Goal: Information Seeking & Learning: Check status

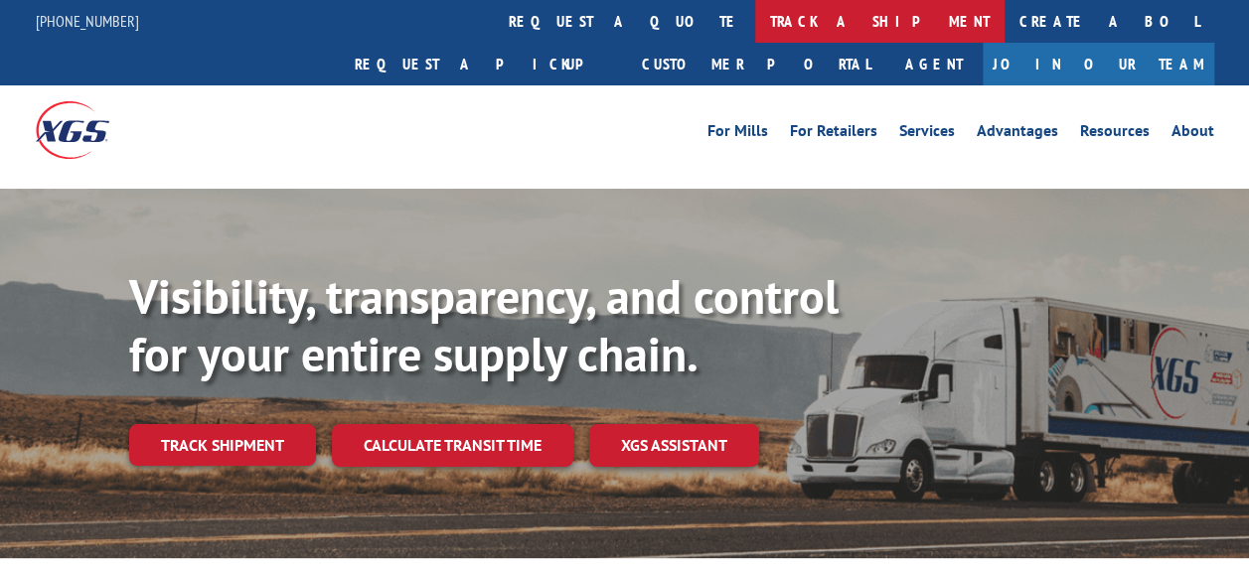
click at [755, 18] on link "track a shipment" at bounding box center [879, 21] width 249 height 43
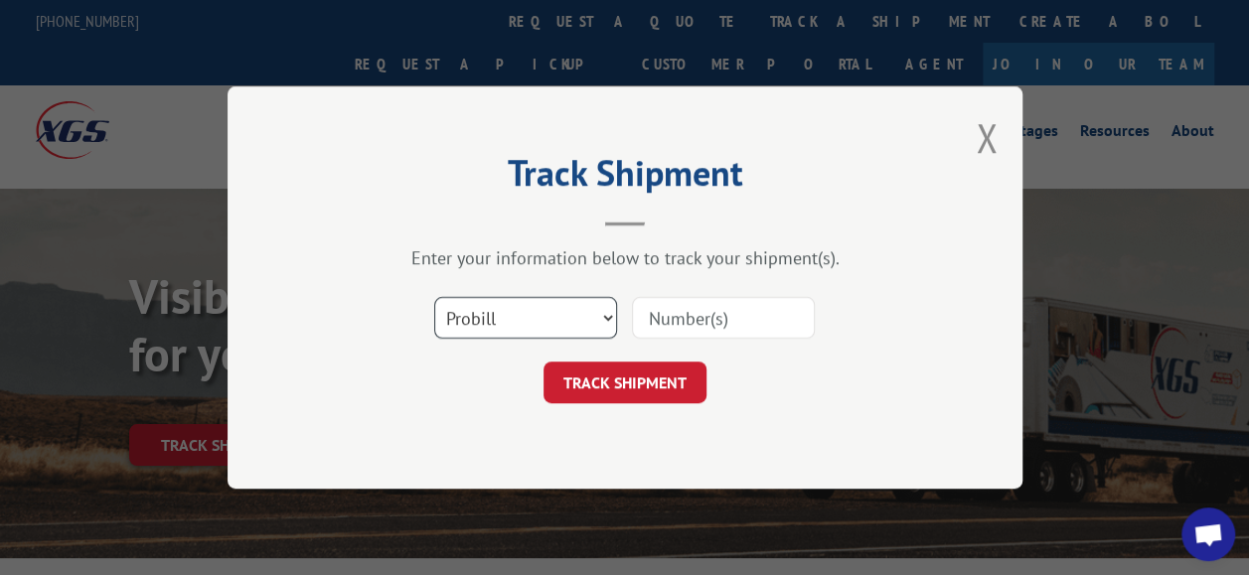
drag, startPoint x: 600, startPoint y: 306, endPoint x: 576, endPoint y: 324, distance: 29.8
click at [600, 305] on select "Select category... Probill BOL PO" at bounding box center [525, 318] width 183 height 42
select select "po"
click at [434, 297] on select "Select category... Probill BOL PO" at bounding box center [525, 318] width 183 height 42
click at [686, 322] on input at bounding box center [723, 318] width 183 height 42
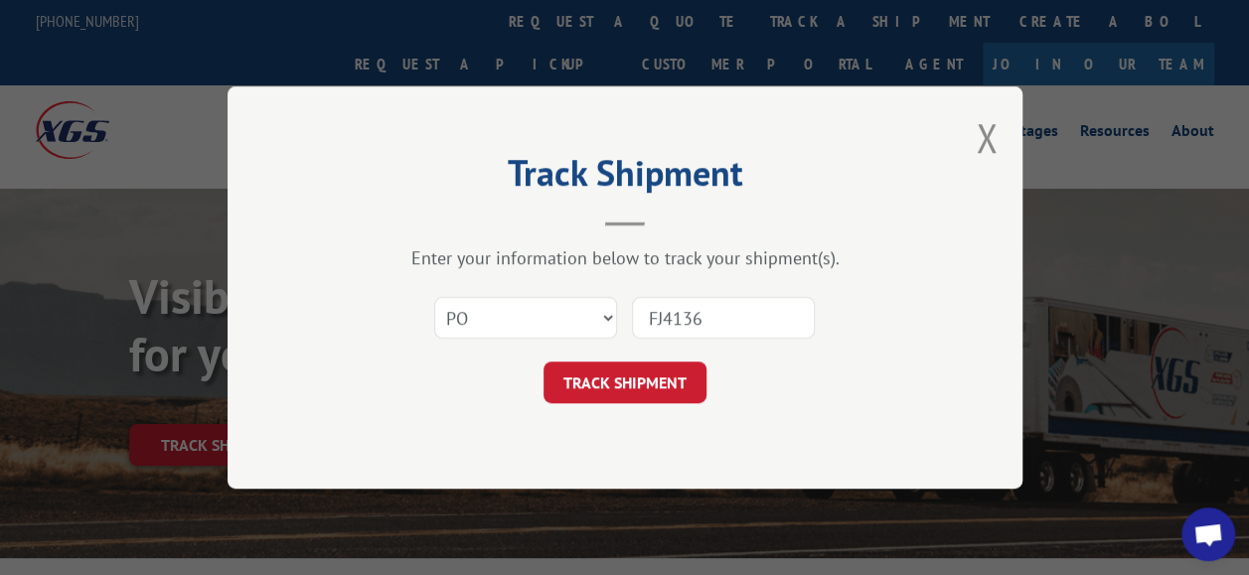
type input "FJ41367"
click button "TRACK SHIPMENT" at bounding box center [624, 383] width 163 height 42
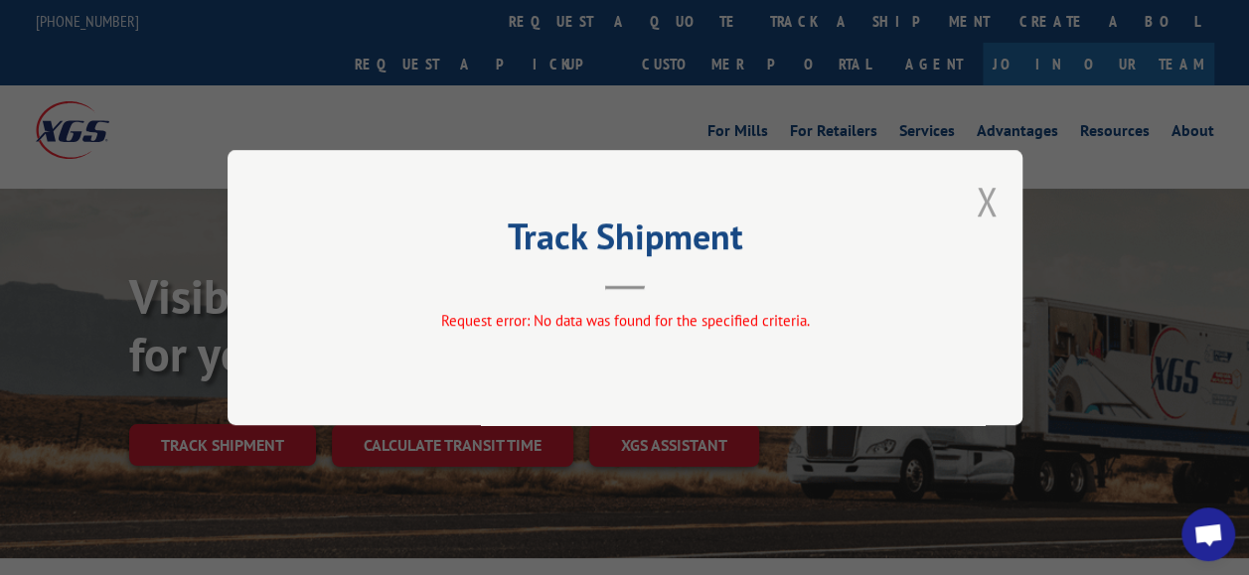
drag, startPoint x: 988, startPoint y: 207, endPoint x: 776, endPoint y: 180, distance: 213.3
click at [984, 207] on button "Close modal" at bounding box center [987, 201] width 22 height 53
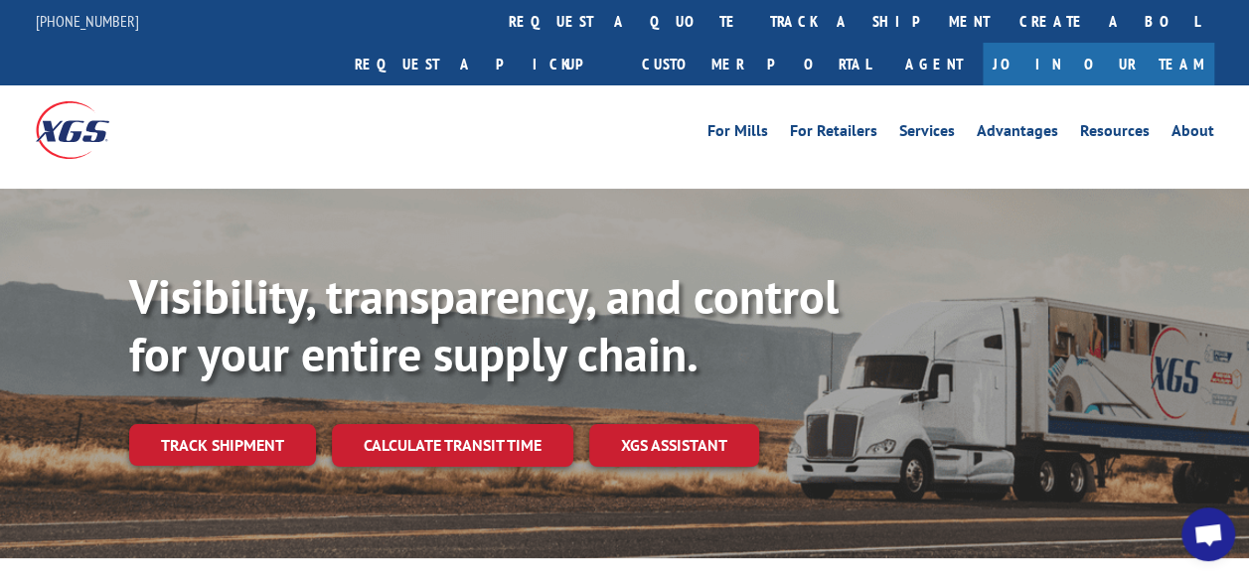
click at [241, 424] on link "Track shipment" at bounding box center [222, 445] width 187 height 42
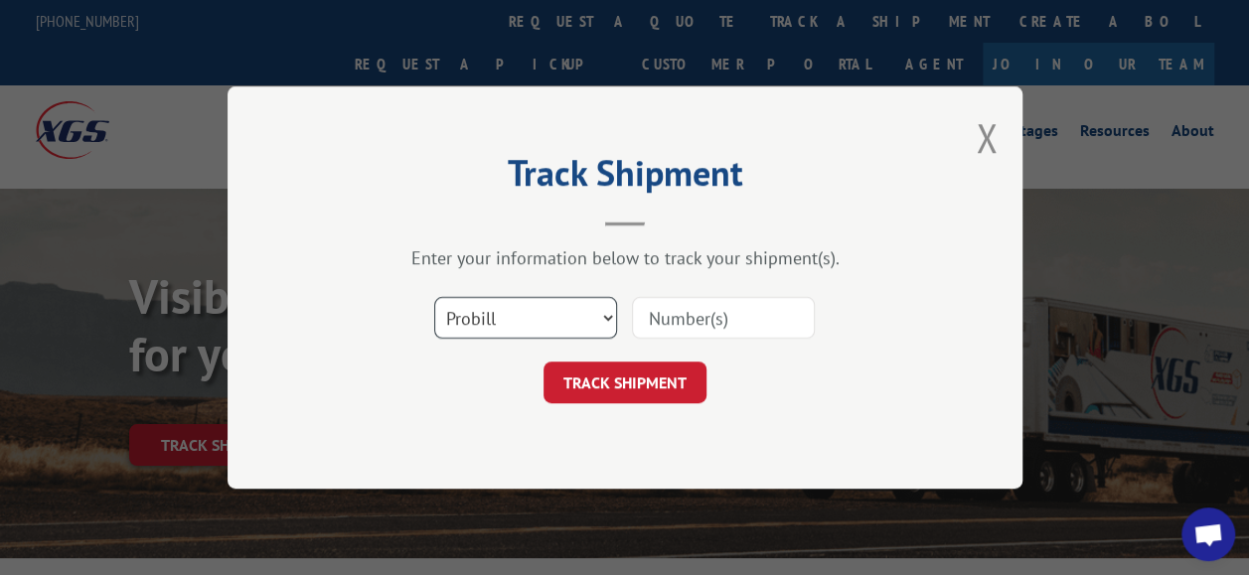
click at [596, 312] on select "Select category... Probill BOL PO" at bounding box center [525, 318] width 183 height 42
select select "po"
click at [434, 297] on select "Select category... Probill BOL PO" at bounding box center [525, 318] width 183 height 42
click at [695, 320] on input at bounding box center [723, 318] width 183 height 42
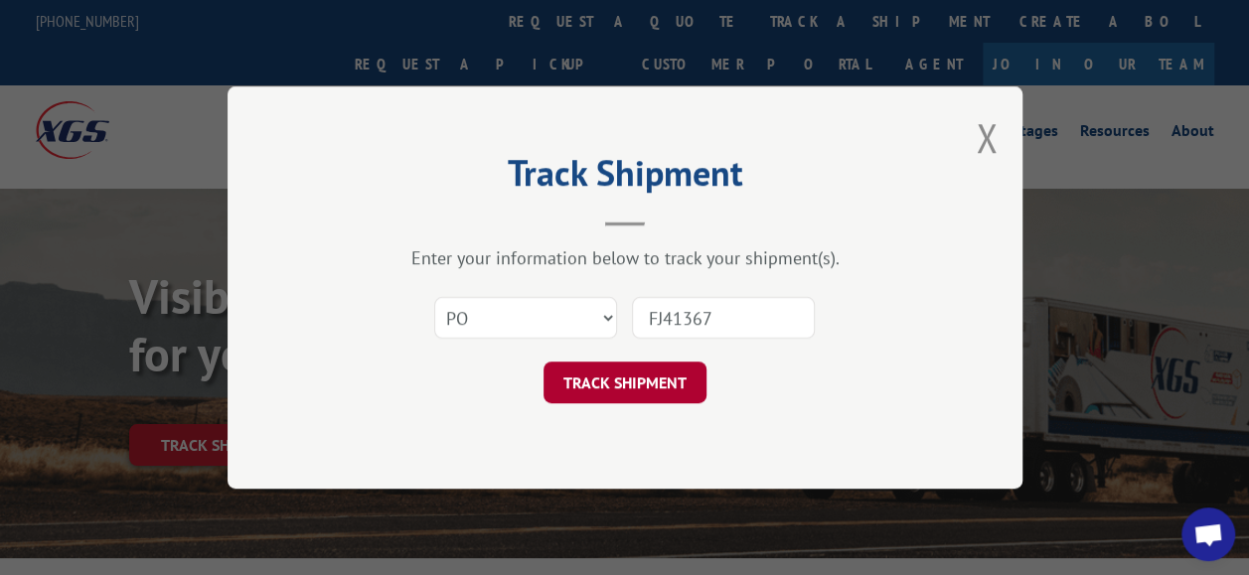
type input "FJ41367"
click at [632, 385] on button "TRACK SHIPMENT" at bounding box center [624, 383] width 163 height 42
